Goal: Task Accomplishment & Management: Manage account settings

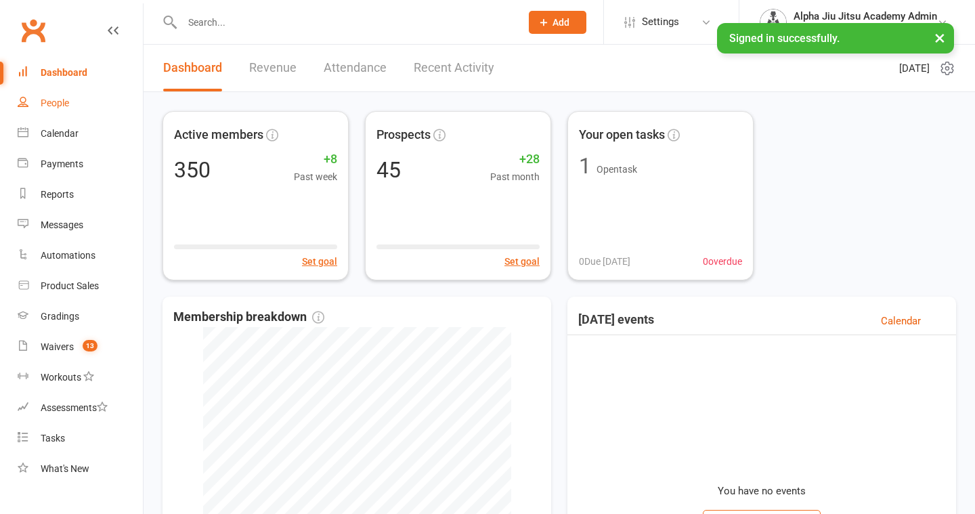
click at [74, 106] on link "People" at bounding box center [80, 103] width 125 height 30
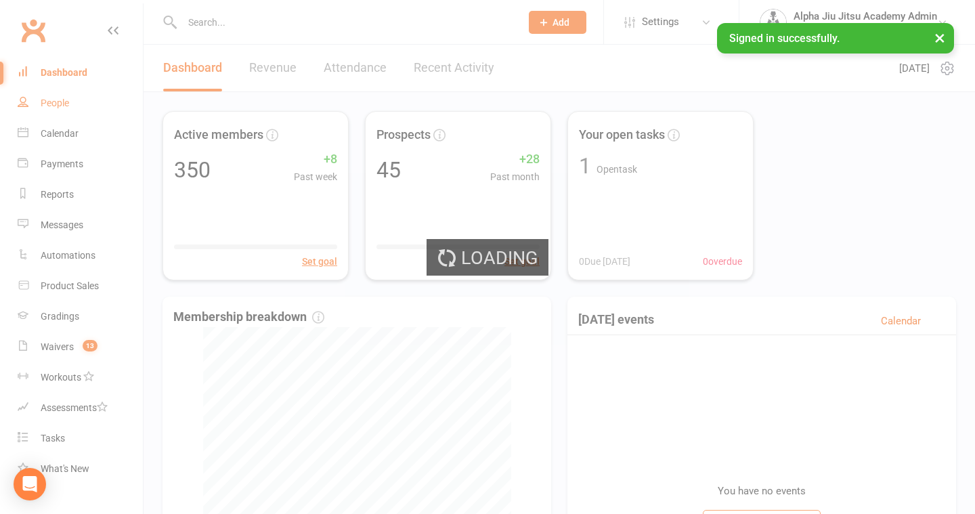
select select "100"
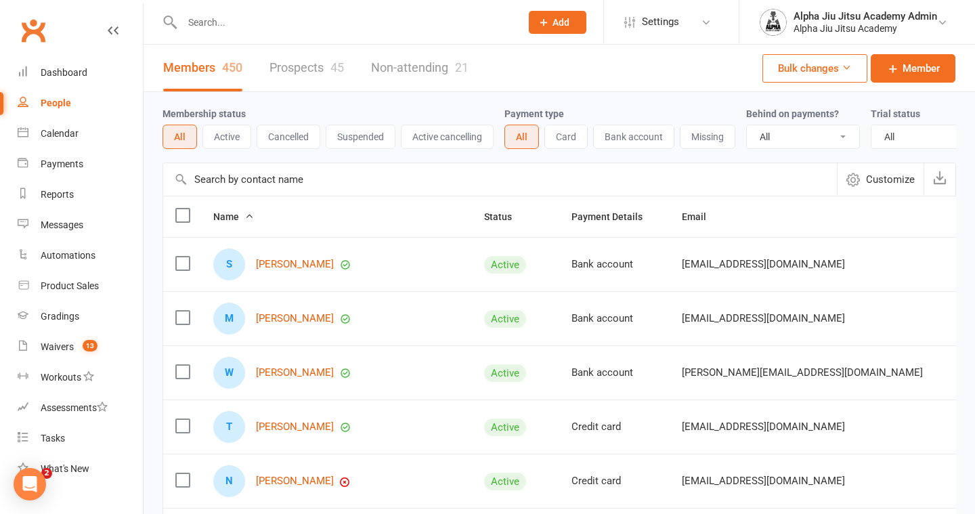
click at [308, 176] on input "text" at bounding box center [500, 179] width 674 height 32
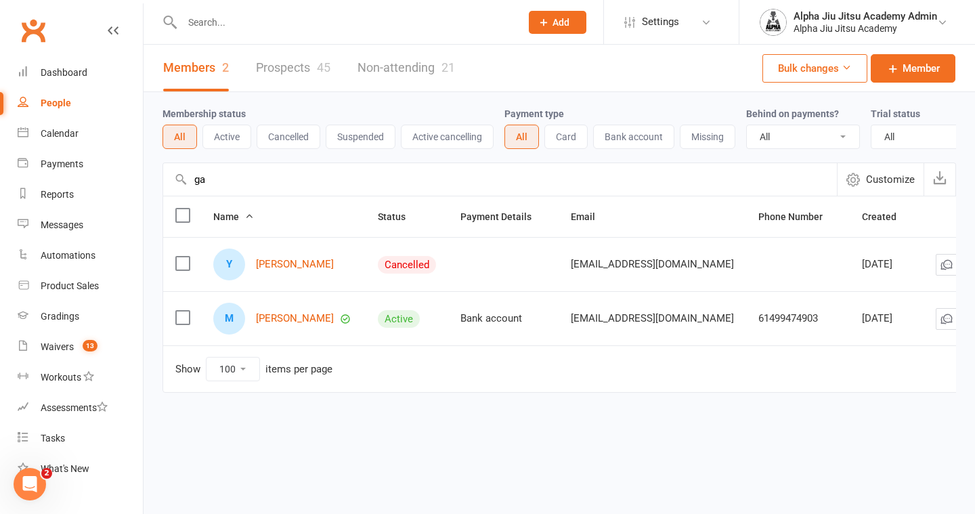
type input "g"
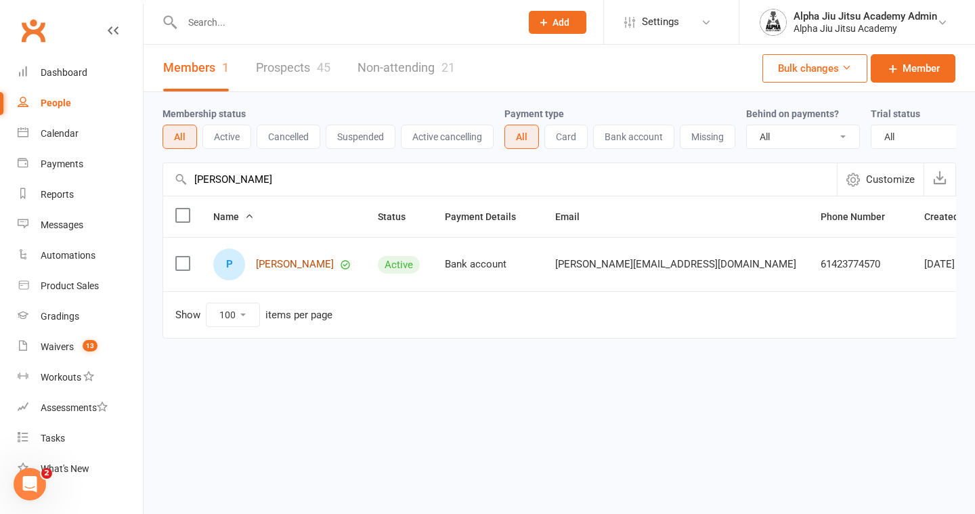
type input "[PERSON_NAME]"
click at [290, 262] on link "[PERSON_NAME]" at bounding box center [295, 265] width 78 height 12
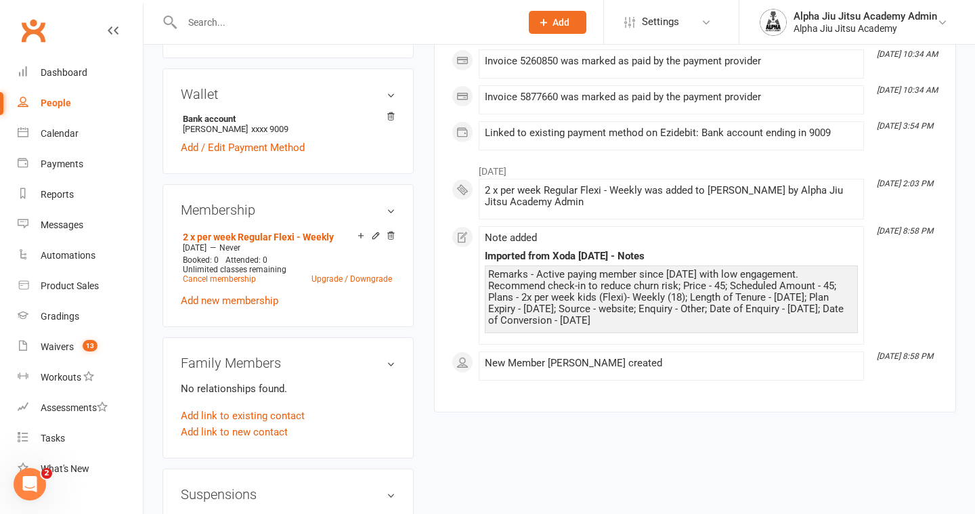
scroll to position [431, 0]
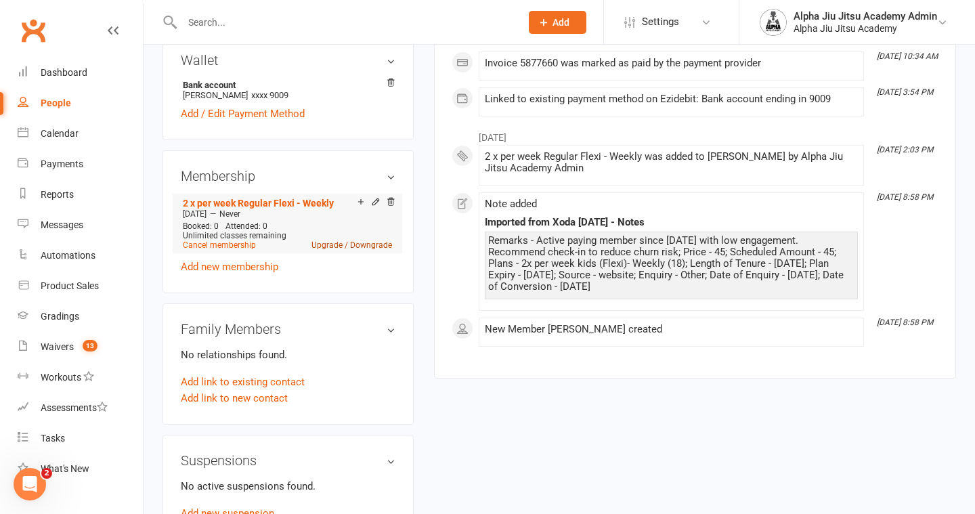
click at [370, 240] on link "Upgrade / Downgrade" at bounding box center [351, 244] width 81 height 9
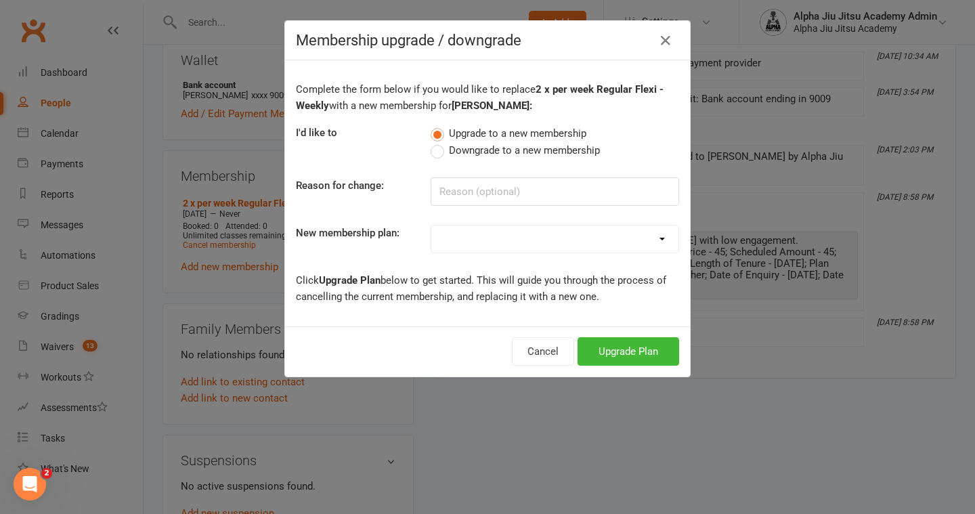
click at [439, 158] on div "Complete the form below if you would like to replace 2 x per week Regular Flexi…" at bounding box center [487, 193] width 405 height 266
click at [438, 147] on label "Downgrade to a new membership" at bounding box center [515, 150] width 169 height 16
click at [438, 142] on input "Downgrade to a new membership" at bounding box center [435, 142] width 9 height 0
click at [465, 196] on input at bounding box center [555, 191] width 248 height 28
type input "Change in schedule"
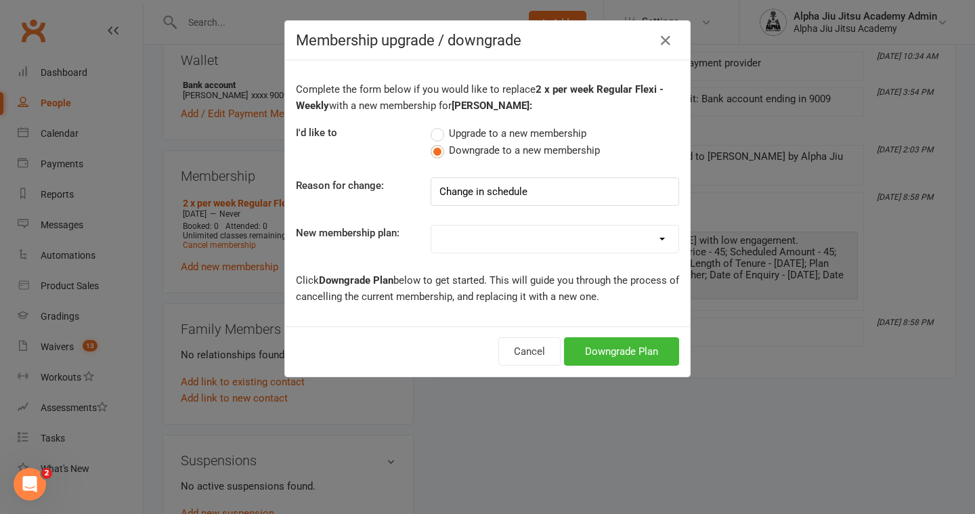
click at [495, 240] on select "1 x per week Regular Flexi - Weekly 1 x per week Sibling Discount Flexi - Weekl…" at bounding box center [554, 238] width 247 height 27
select select "0"
click at [636, 347] on button "Downgrade Plan" at bounding box center [621, 351] width 115 height 28
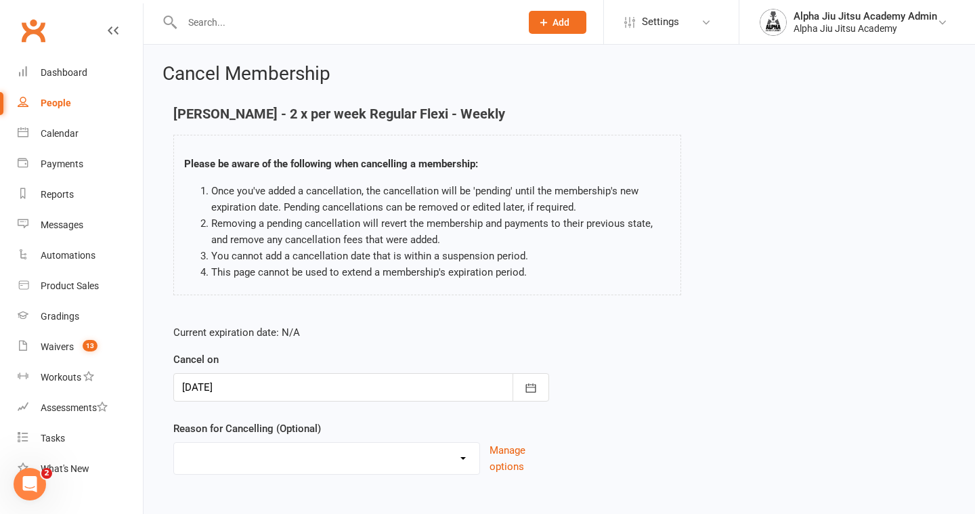
scroll to position [71, 0]
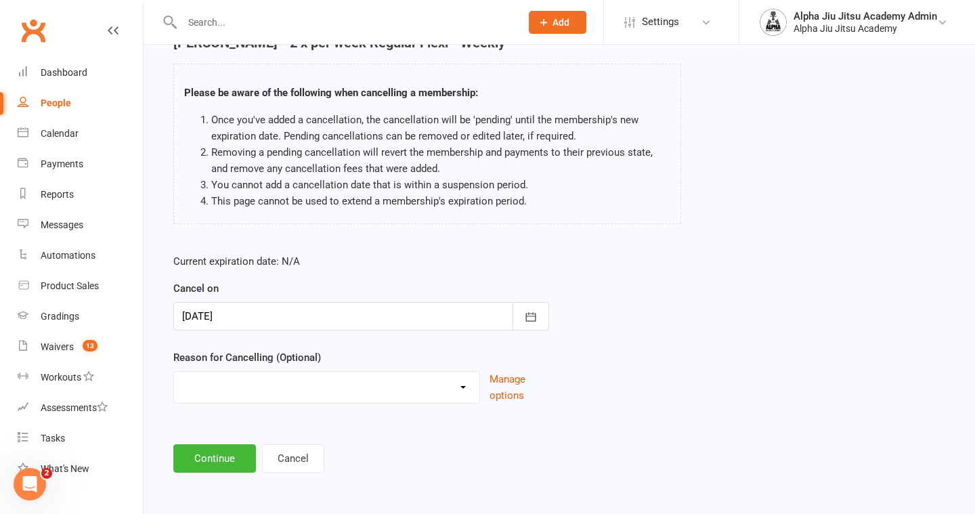
click at [352, 378] on select "Holiday Injury Other reason" at bounding box center [326, 385] width 305 height 27
select select "2"
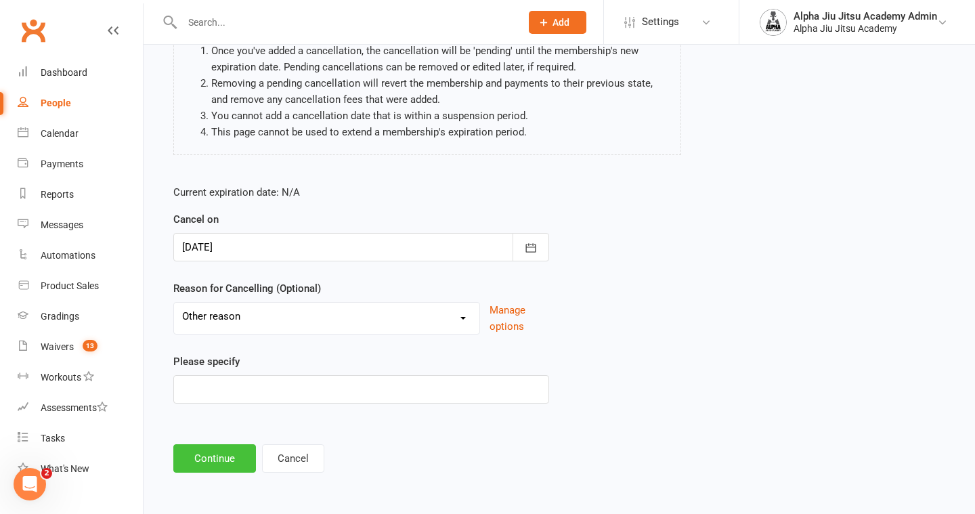
click at [215, 462] on button "Continue" at bounding box center [214, 458] width 83 height 28
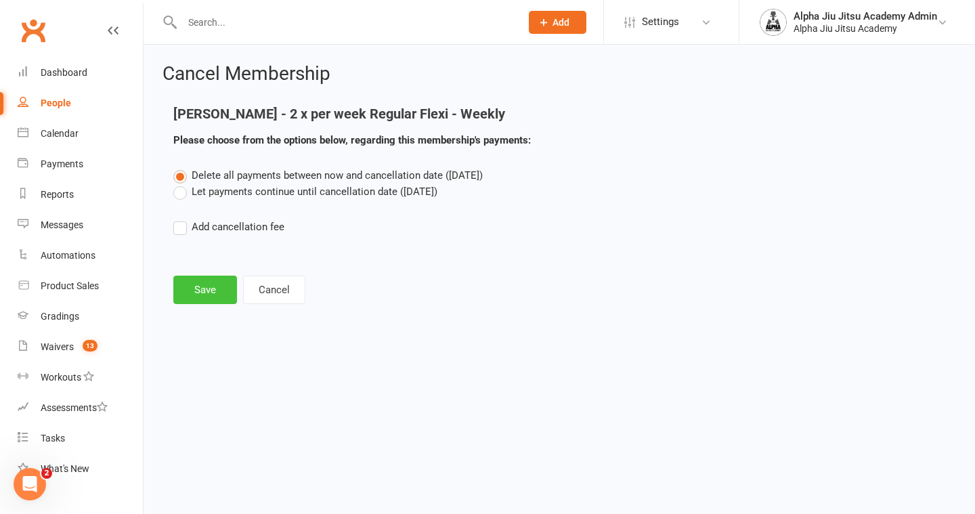
click at [194, 284] on button "Save" at bounding box center [205, 290] width 64 height 28
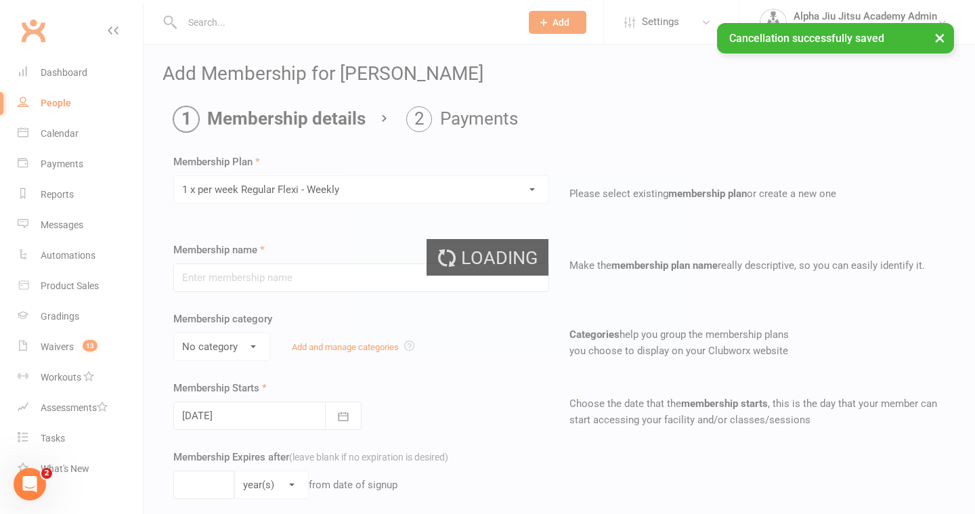
type input "1 x per week Regular Flexi - Weekly"
select select "1"
type input "0"
select select "?"
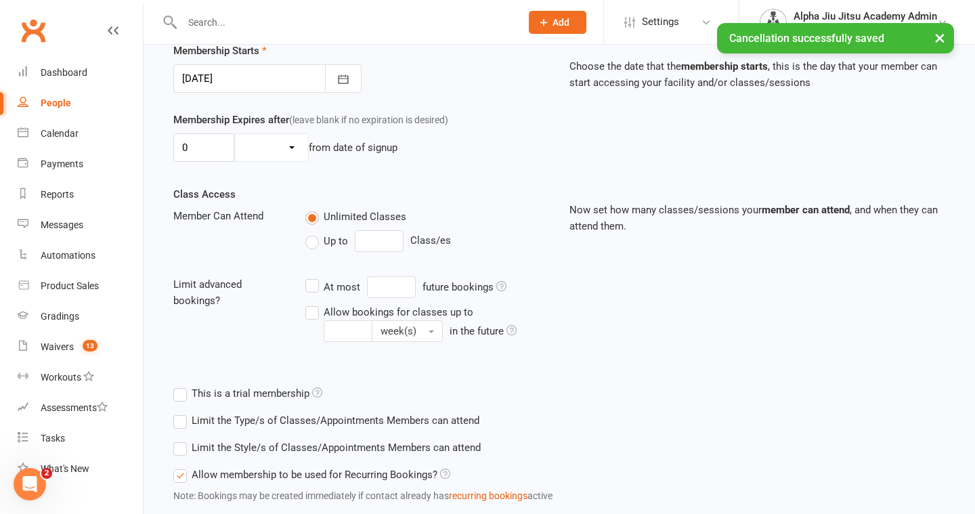
scroll to position [345, 0]
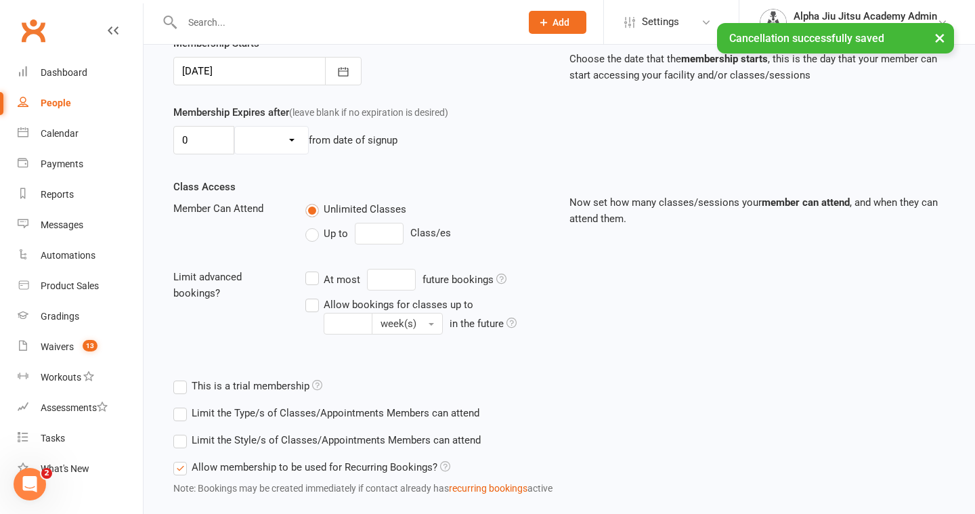
click at [311, 232] on label "Up to" at bounding box center [326, 233] width 43 height 16
click at [311, 225] on input "Up to" at bounding box center [309, 225] width 9 height 0
type input "0"
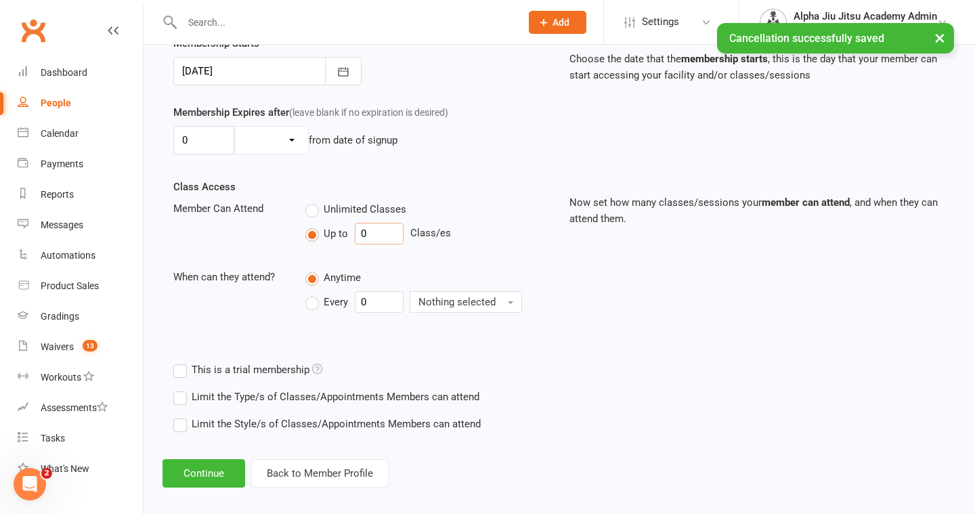
click at [375, 232] on input "0" at bounding box center [379, 234] width 49 height 22
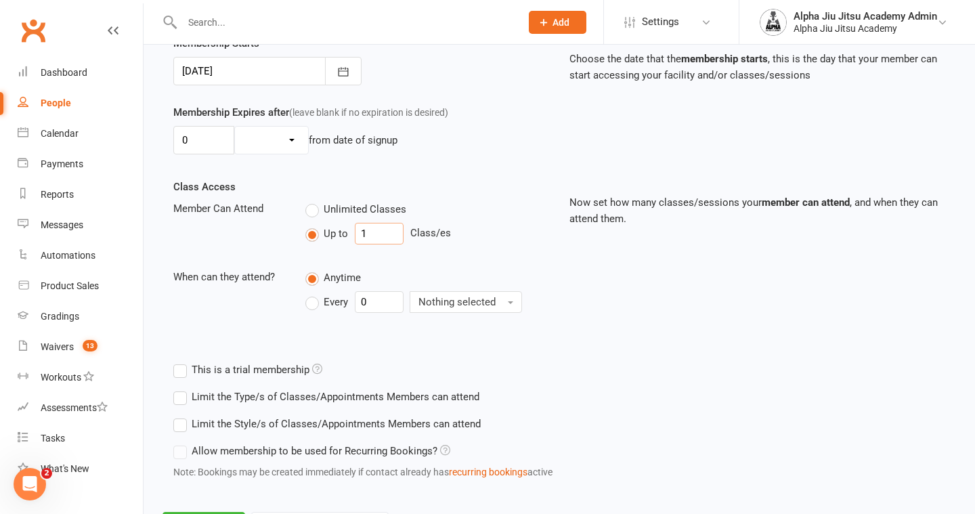
scroll to position [410, 0]
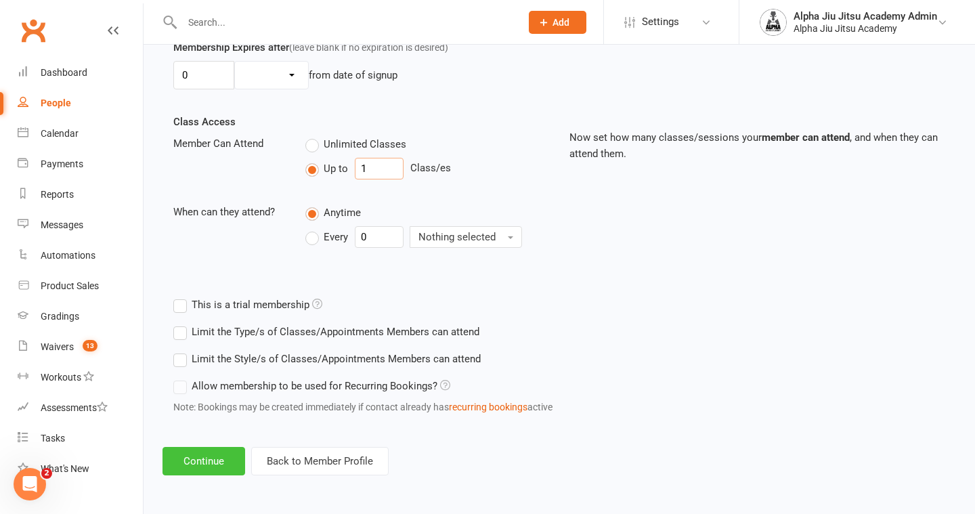
type input "1"
click at [211, 460] on button "Continue" at bounding box center [203, 461] width 83 height 28
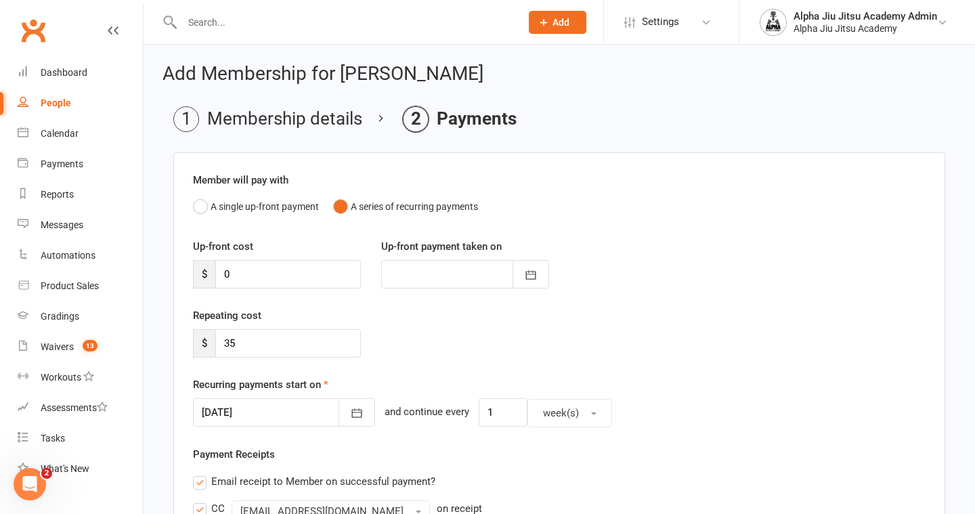
scroll to position [141, 0]
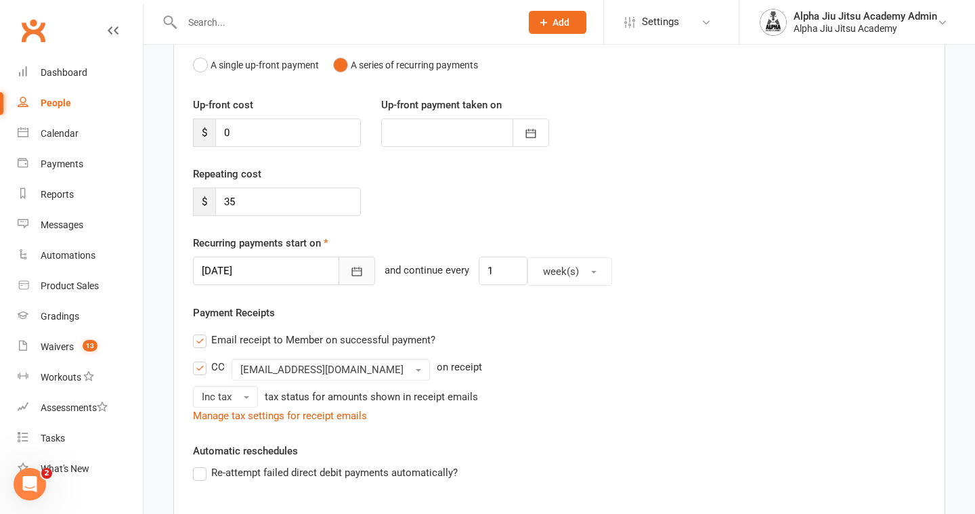
click at [350, 272] on icon "button" at bounding box center [357, 272] width 14 height 14
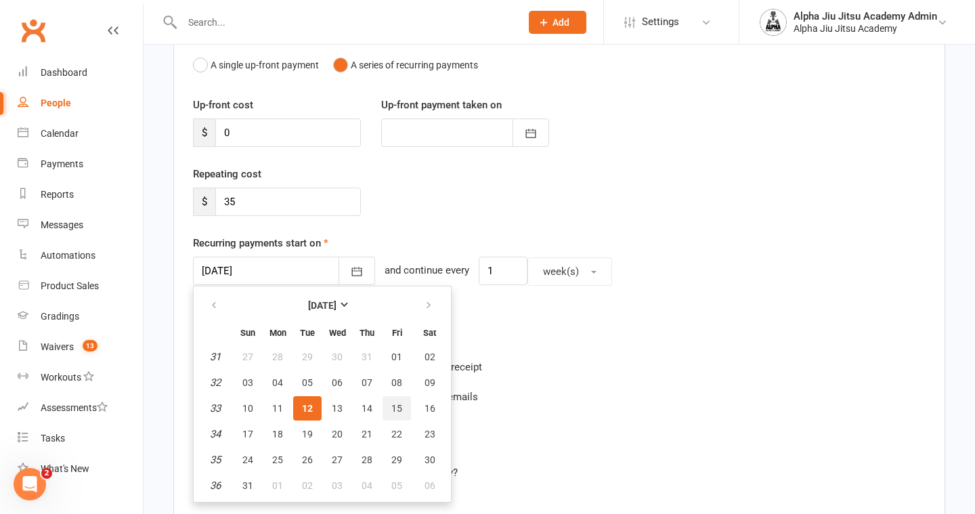
click at [395, 408] on span "15" at bounding box center [396, 408] width 11 height 11
type input "[DATE]"
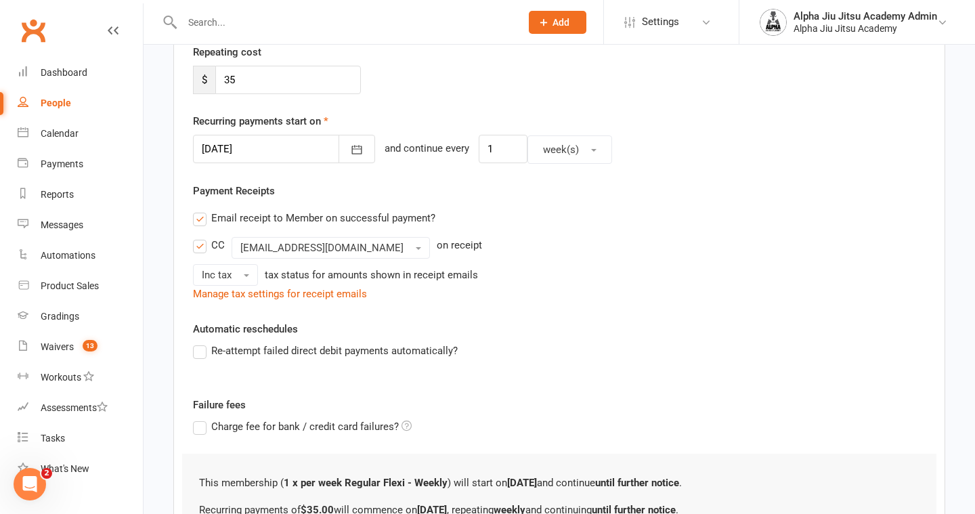
scroll to position [378, 0]
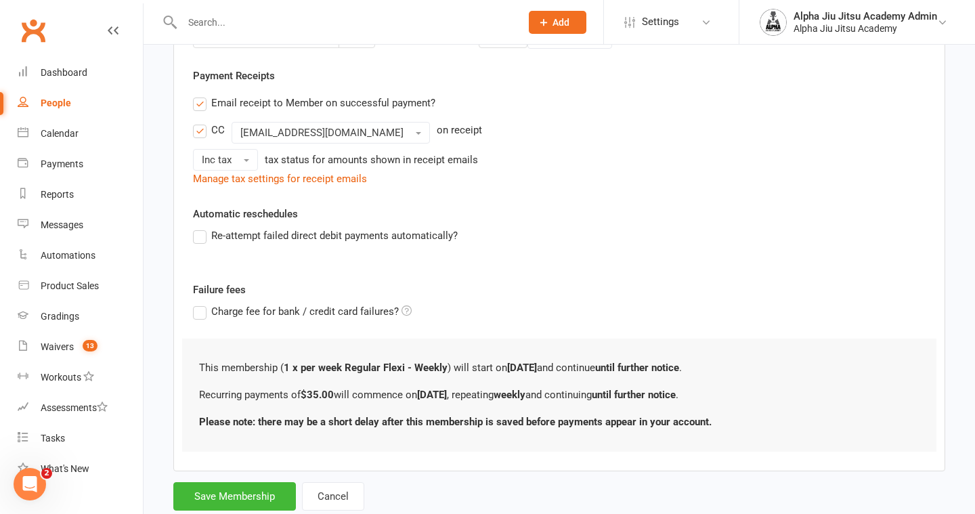
click at [198, 236] on label "Re-attempt failed direct debit payments automatically?" at bounding box center [325, 235] width 265 height 16
click at [198, 227] on input "Re-attempt failed direct debit payments automatically?" at bounding box center [197, 227] width 9 height 0
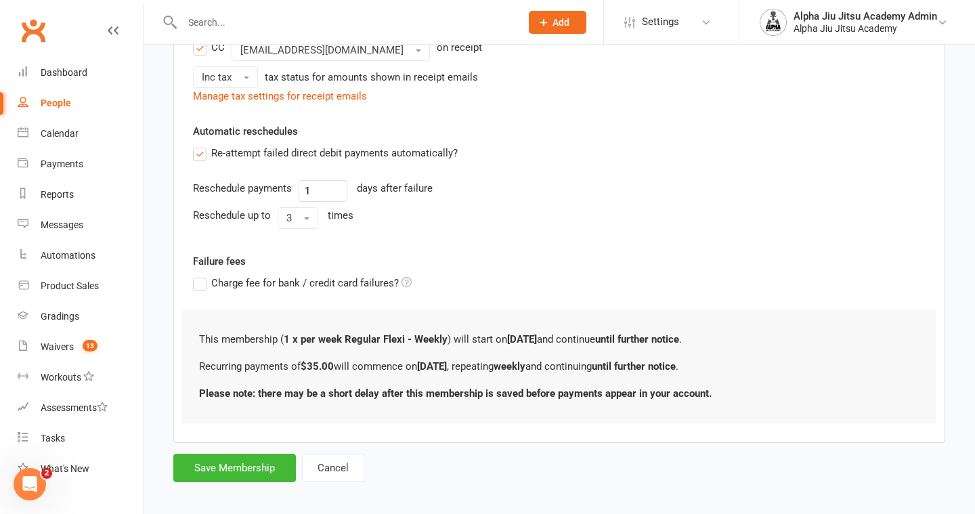
scroll to position [470, 0]
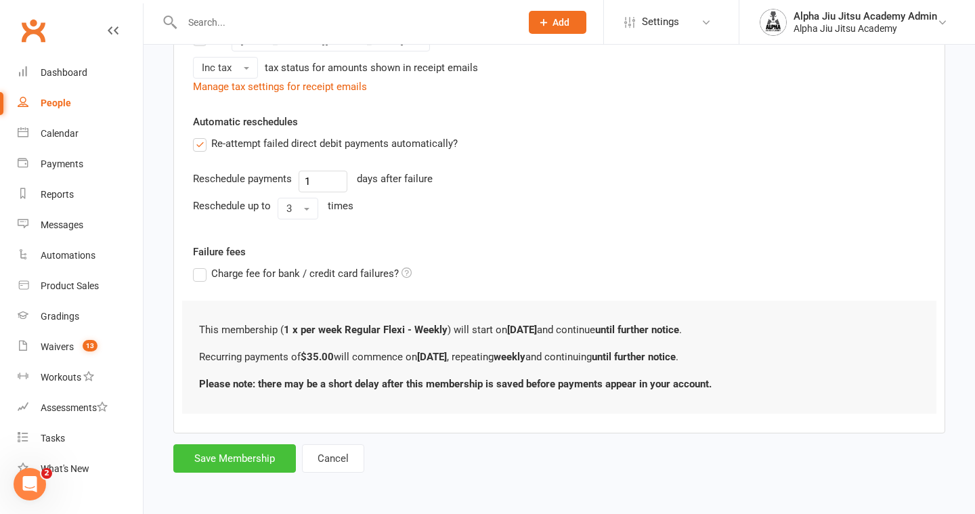
click at [236, 454] on button "Save Membership" at bounding box center [234, 458] width 123 height 28
